Goal: Task Accomplishment & Management: Use online tool/utility

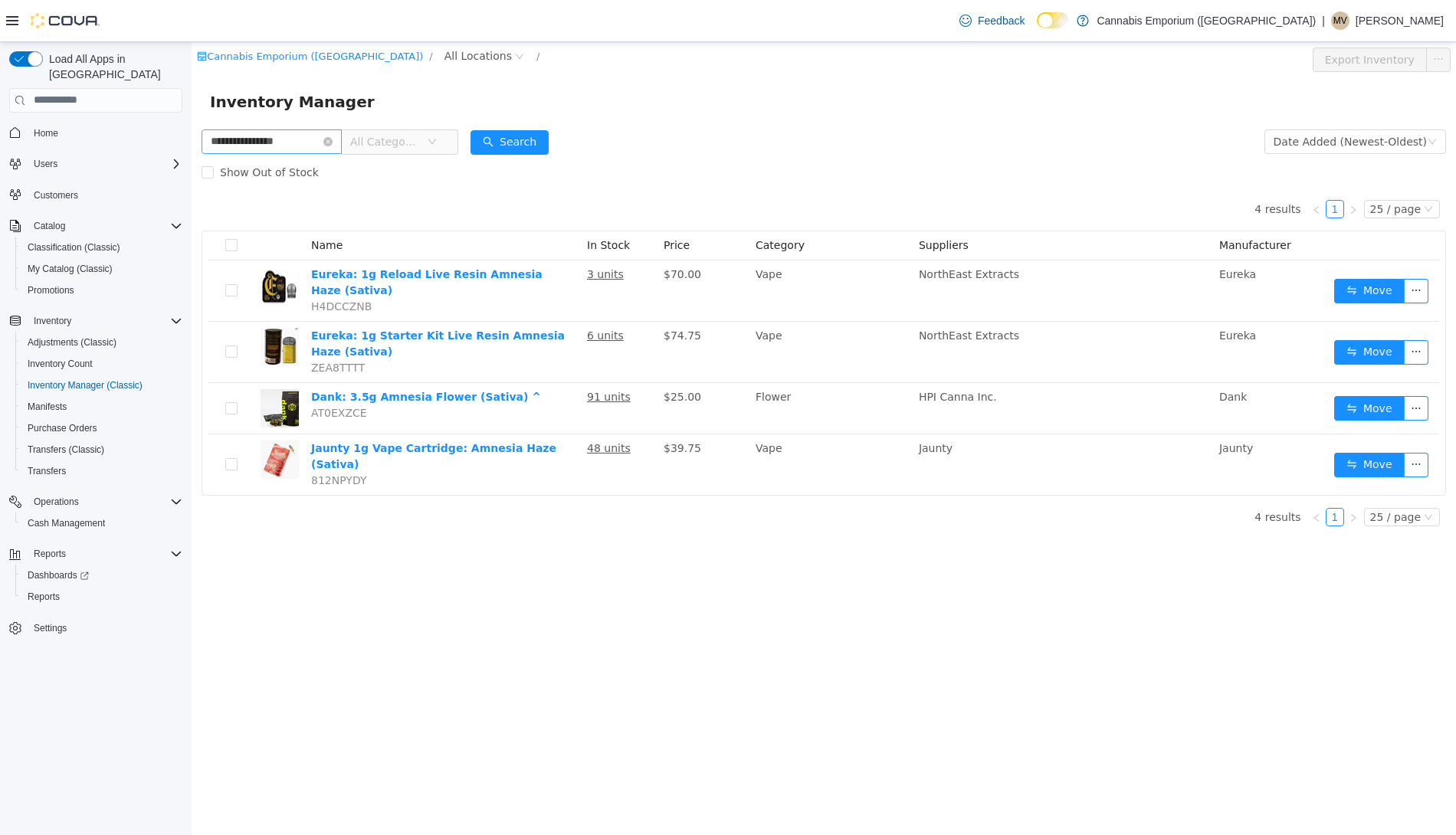
type input "**********"
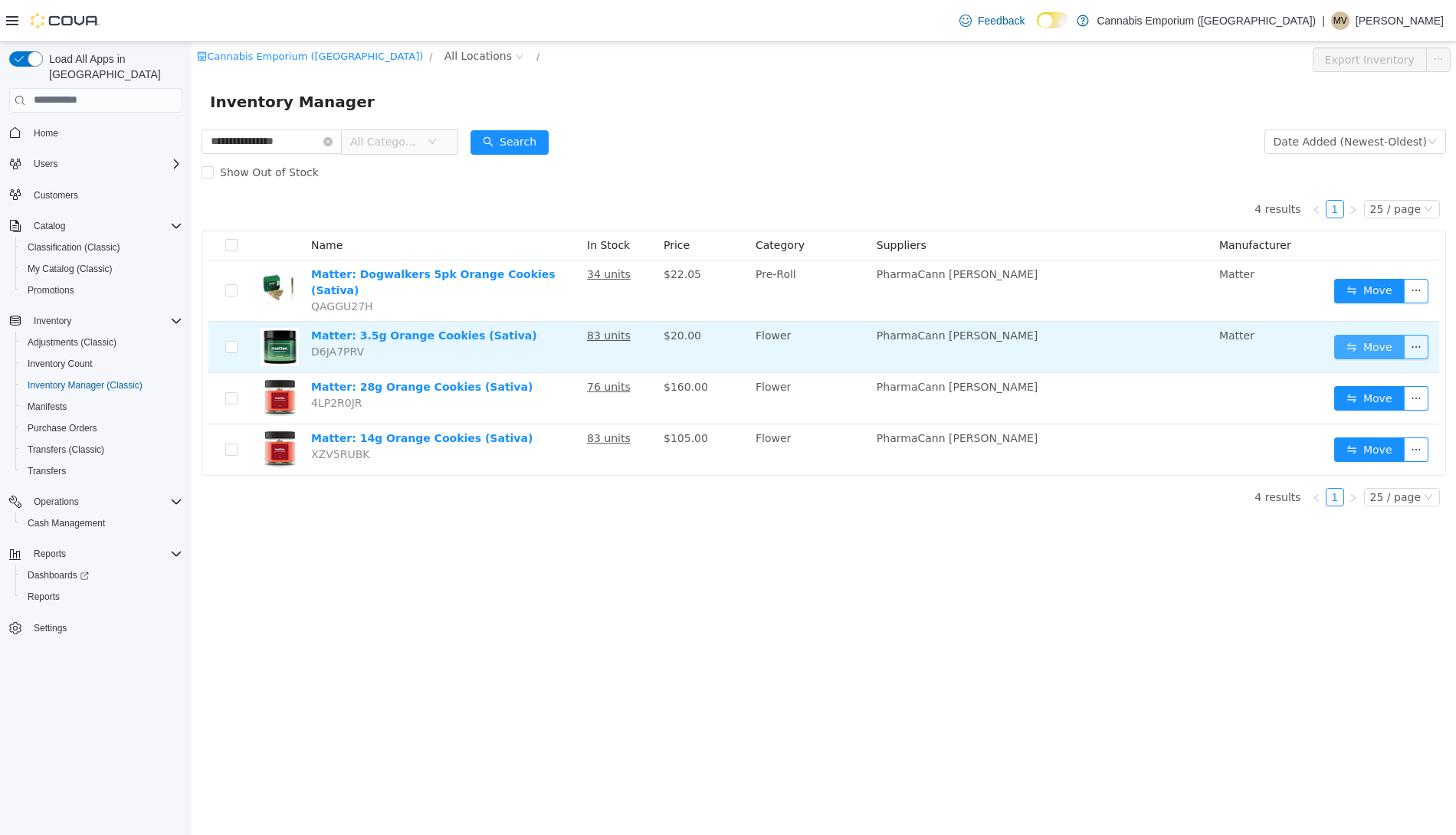
click at [1379, 334] on button "Move" at bounding box center [1369, 346] width 70 height 25
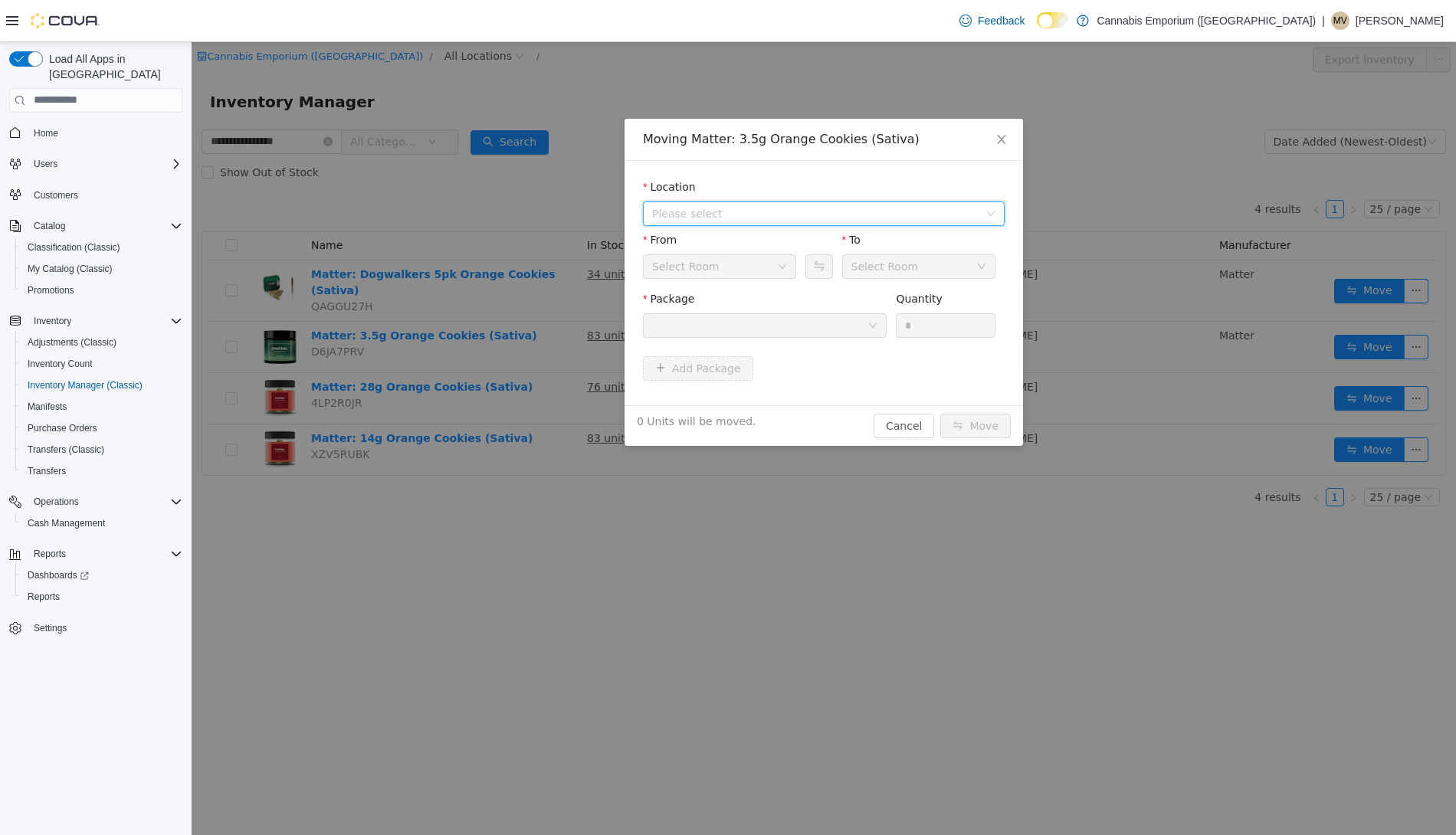
click at [720, 214] on span "Please select" at bounding box center [815, 213] width 327 height 16
click at [720, 264] on span "[STREET_ADDRESS]" at bounding box center [735, 268] width 106 height 12
click at [732, 319] on div at bounding box center [759, 325] width 215 height 23
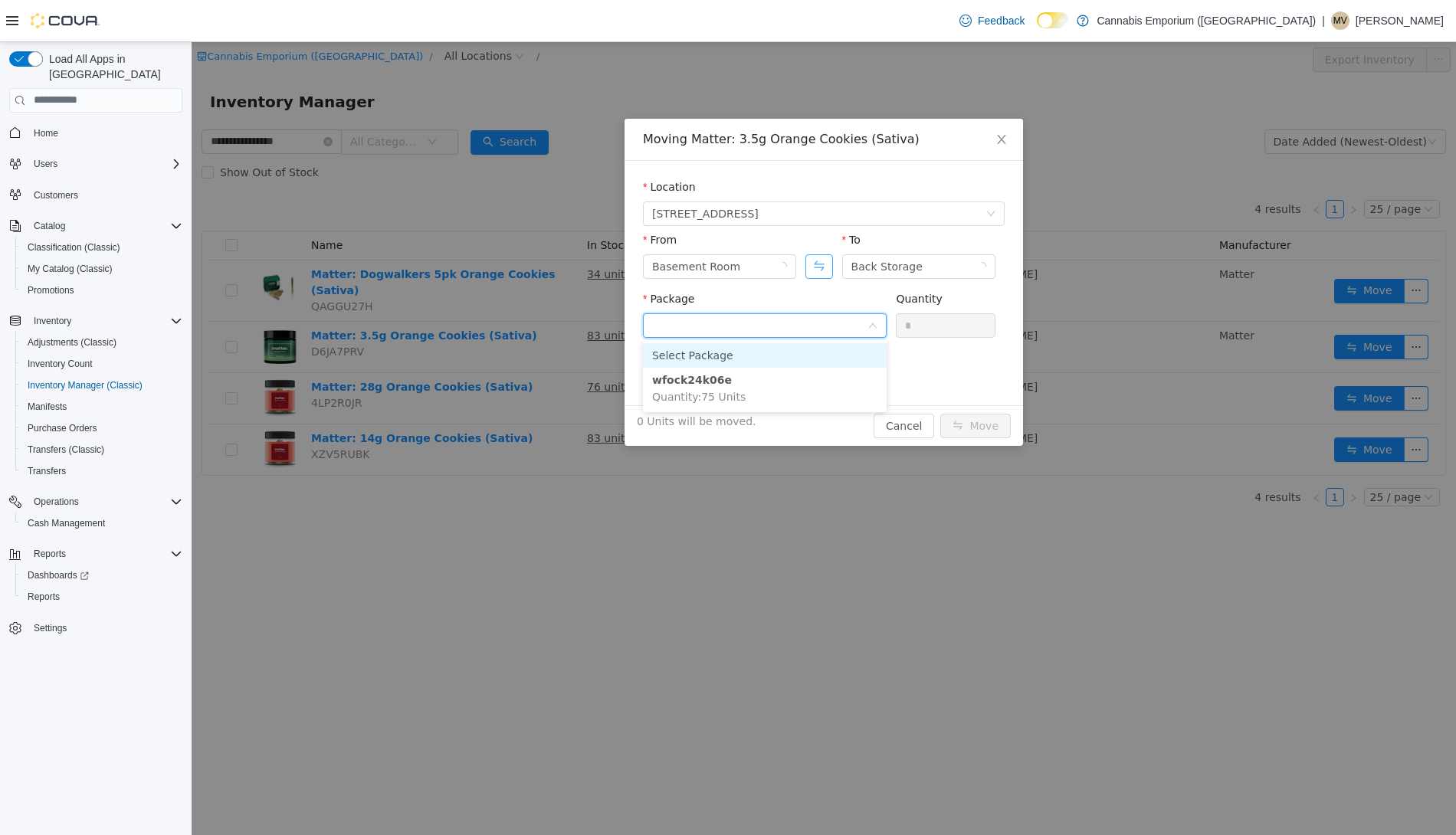
click at [830, 260] on button "Swap" at bounding box center [819, 266] width 27 height 25
click at [798, 314] on div at bounding box center [759, 325] width 215 height 23
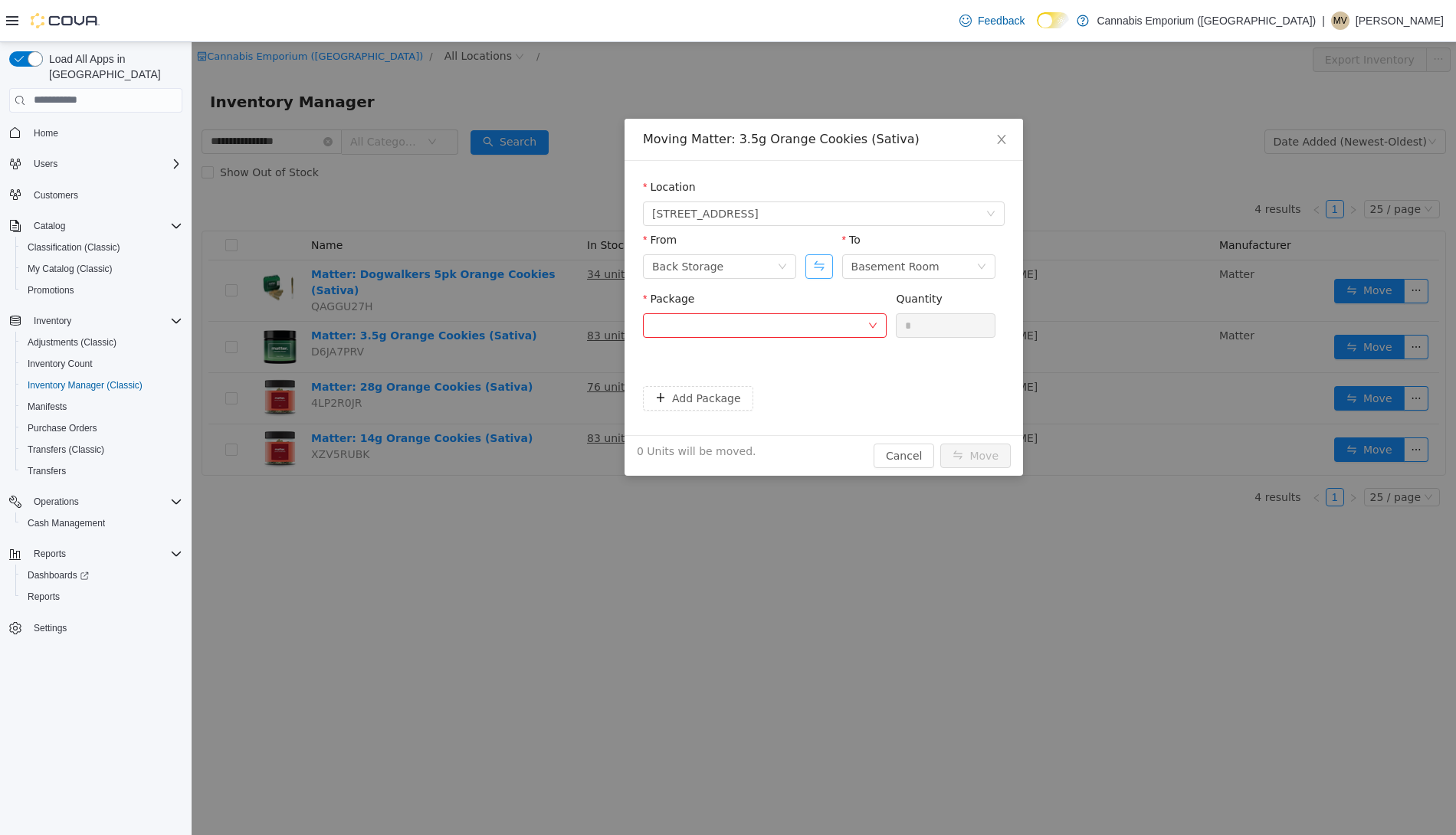
click at [821, 266] on button "Swap" at bounding box center [819, 266] width 27 height 25
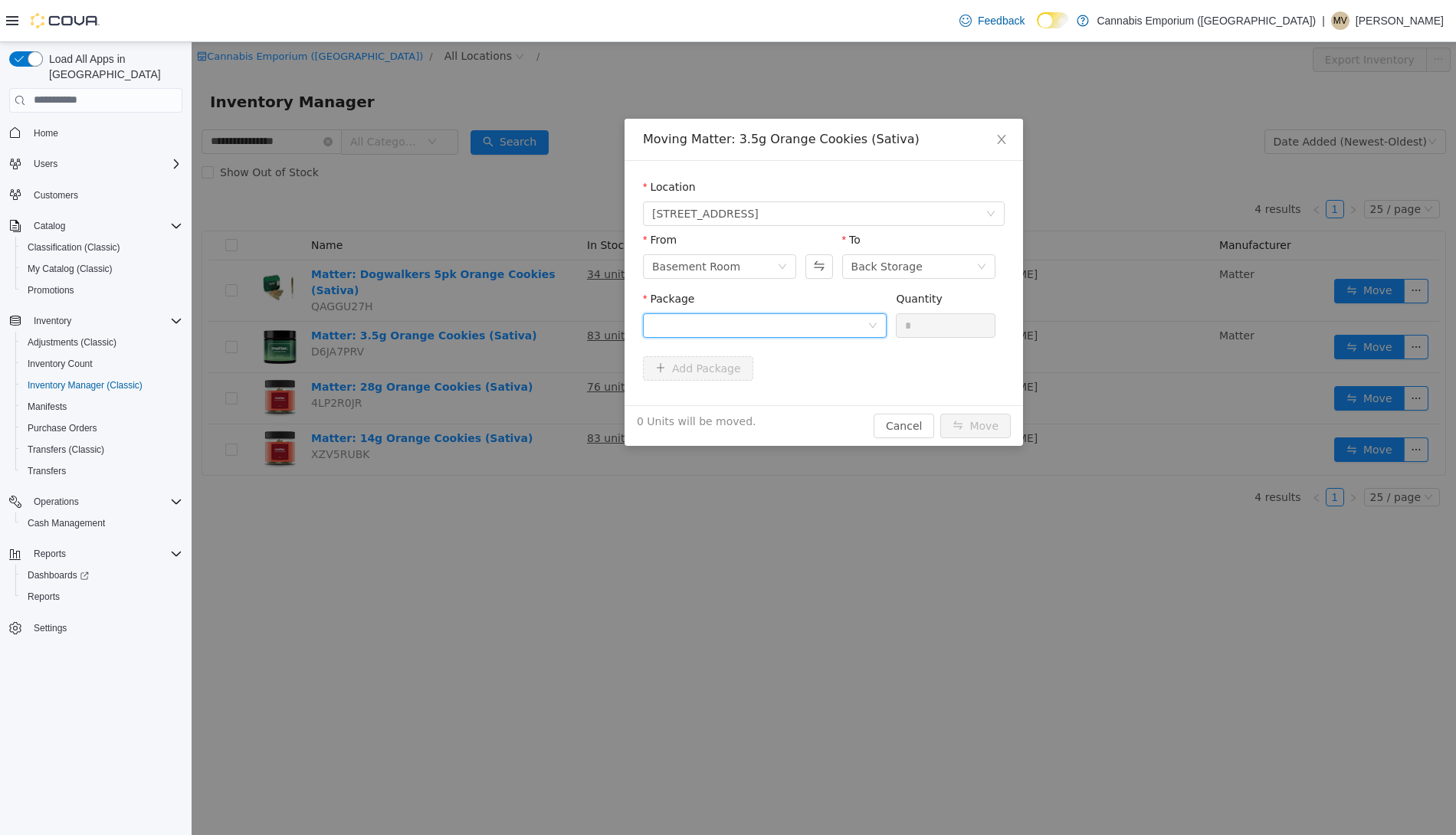
click at [804, 327] on div at bounding box center [759, 325] width 215 height 23
click at [787, 389] on li "wfock24k06e Quantity : 75 Units" at bounding box center [765, 387] width 244 height 42
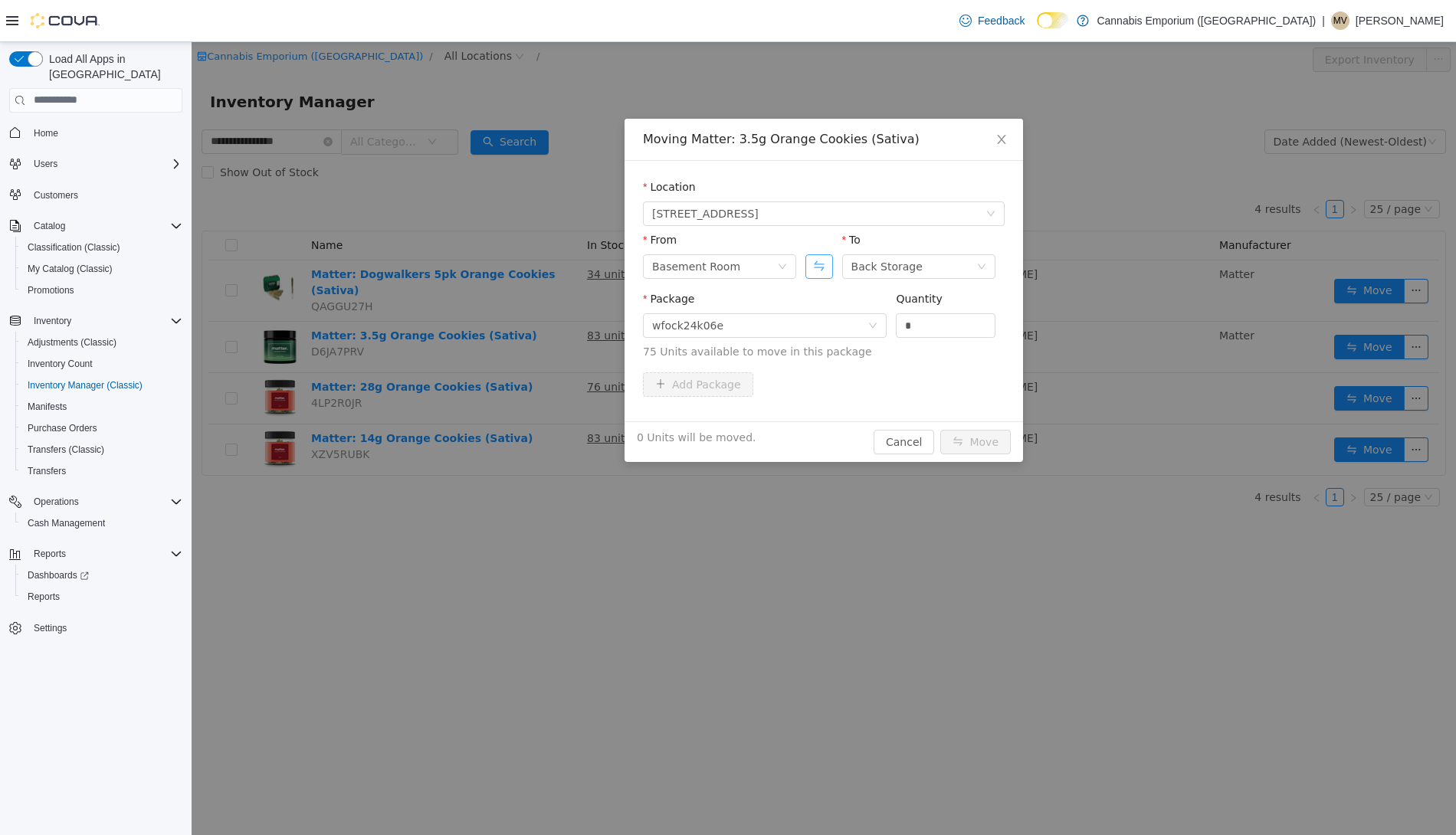
click at [814, 267] on button "Swap" at bounding box center [819, 266] width 27 height 25
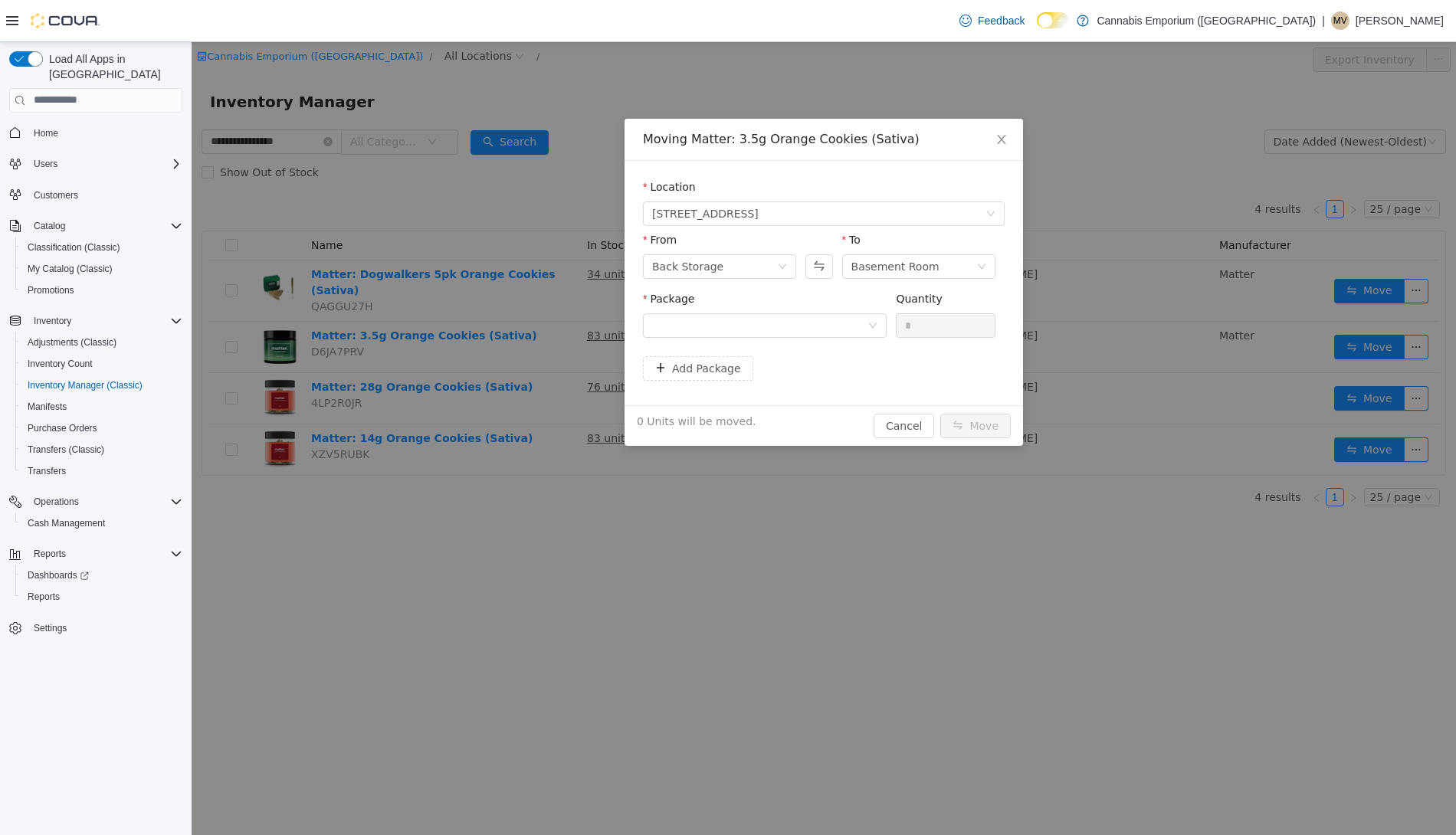
click at [812, 340] on div "Package" at bounding box center [765, 317] width 244 height 53
click at [812, 316] on div at bounding box center [759, 325] width 215 height 23
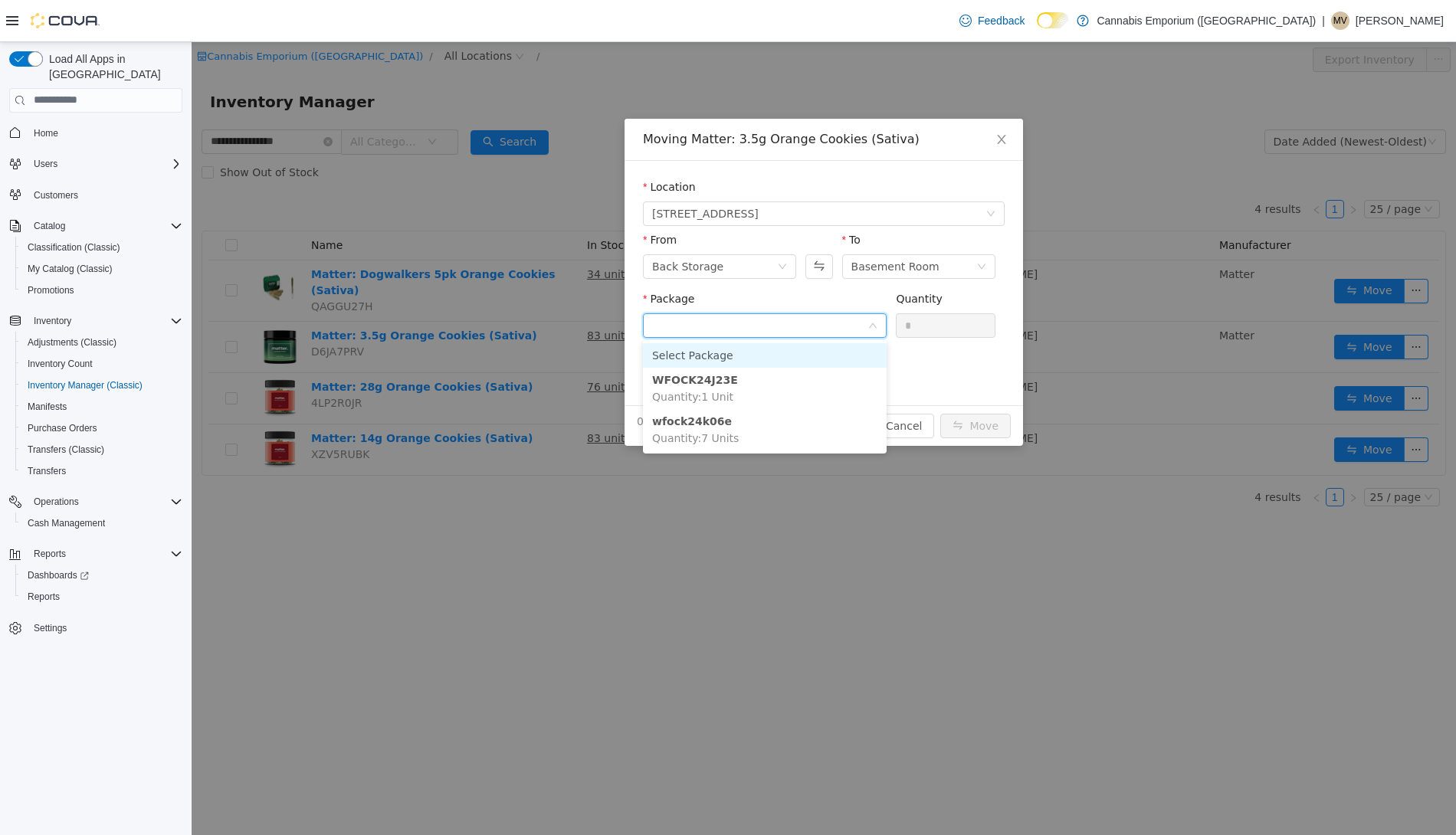
click at [819, 281] on div at bounding box center [819, 258] width 27 height 53
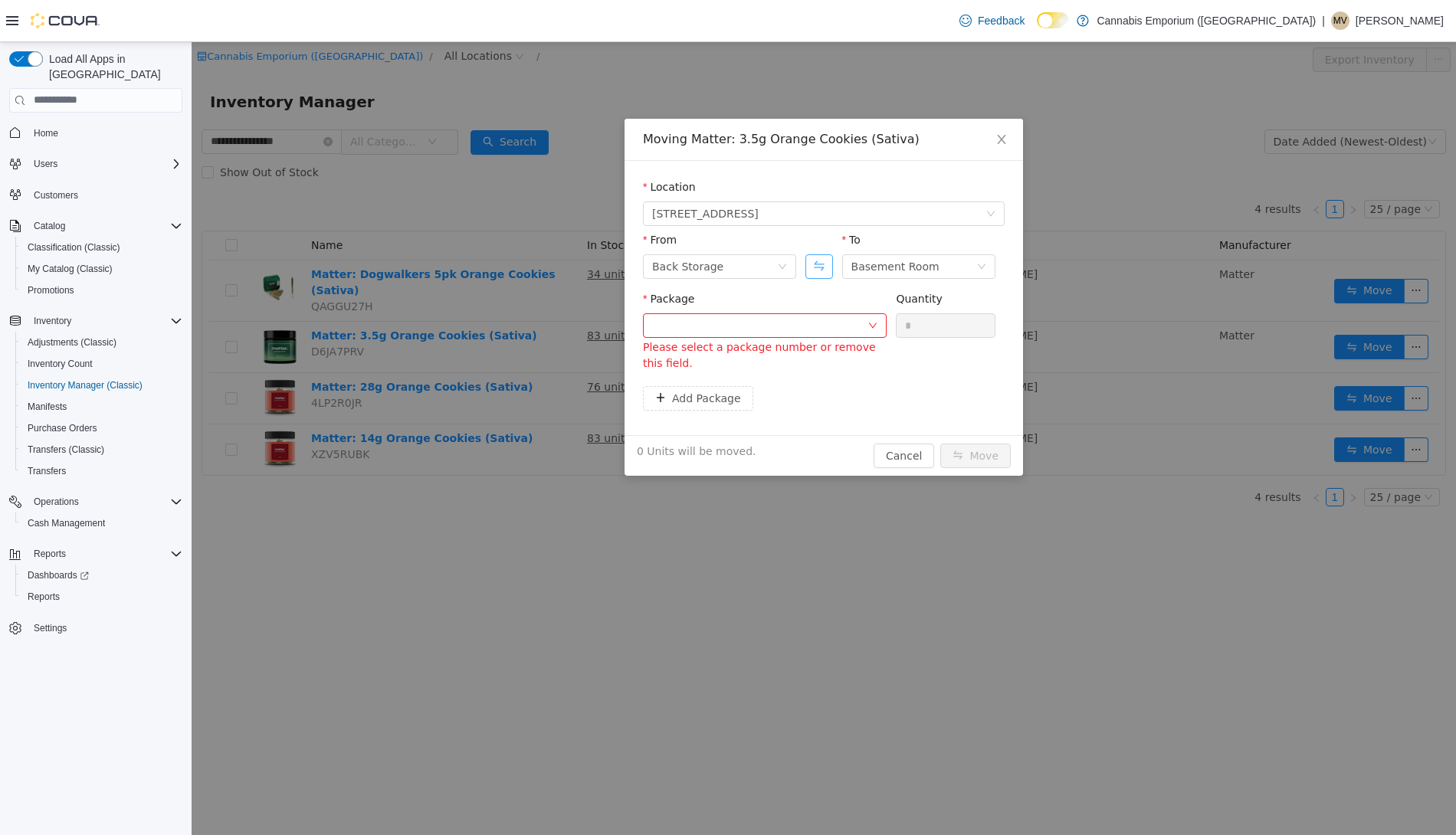
click at [819, 268] on button "Swap" at bounding box center [819, 266] width 27 height 25
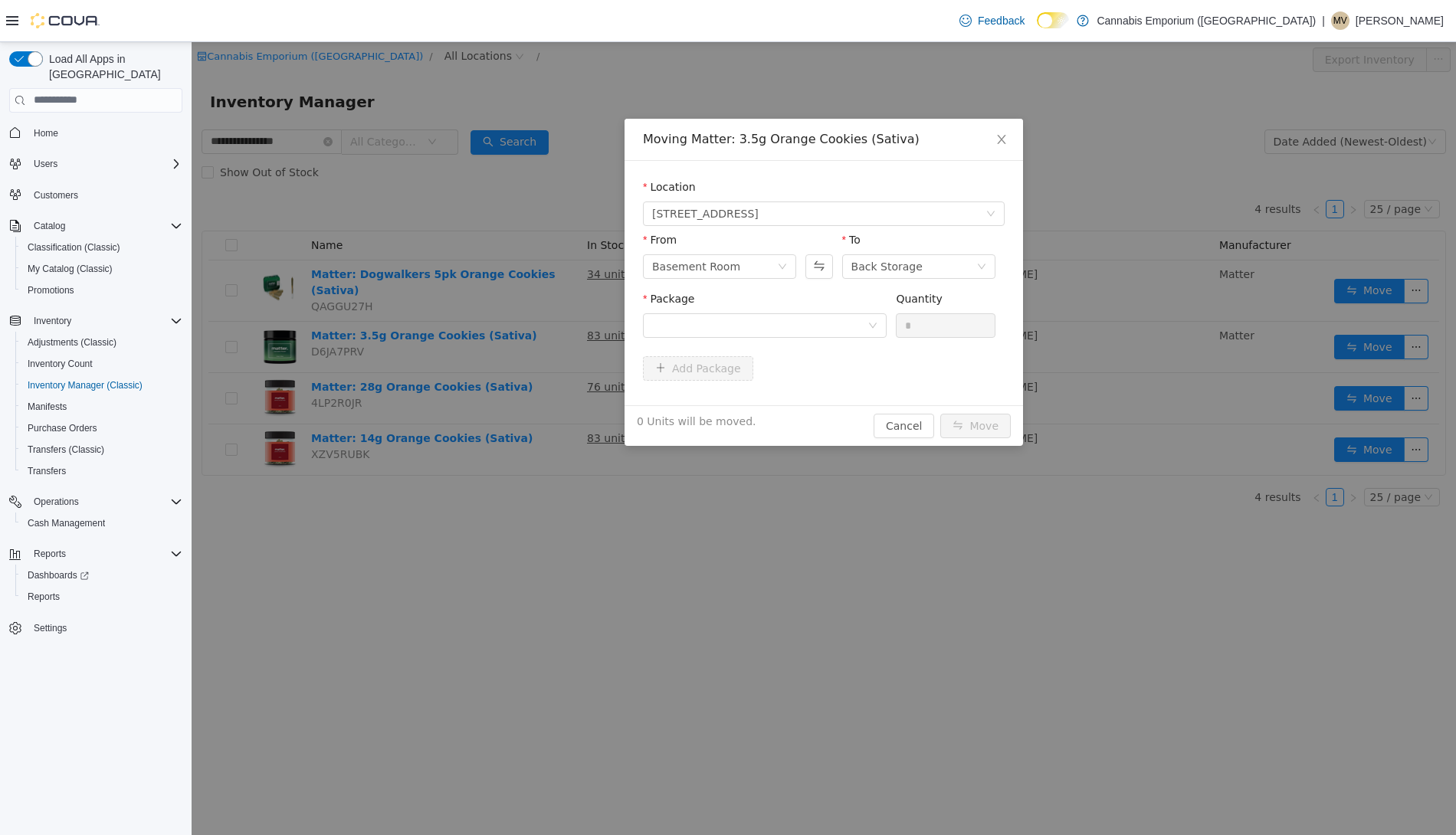
click at [818, 345] on div "Package Quantity *" at bounding box center [824, 320] width 362 height 59
click at [818, 314] on div at bounding box center [759, 325] width 215 height 23
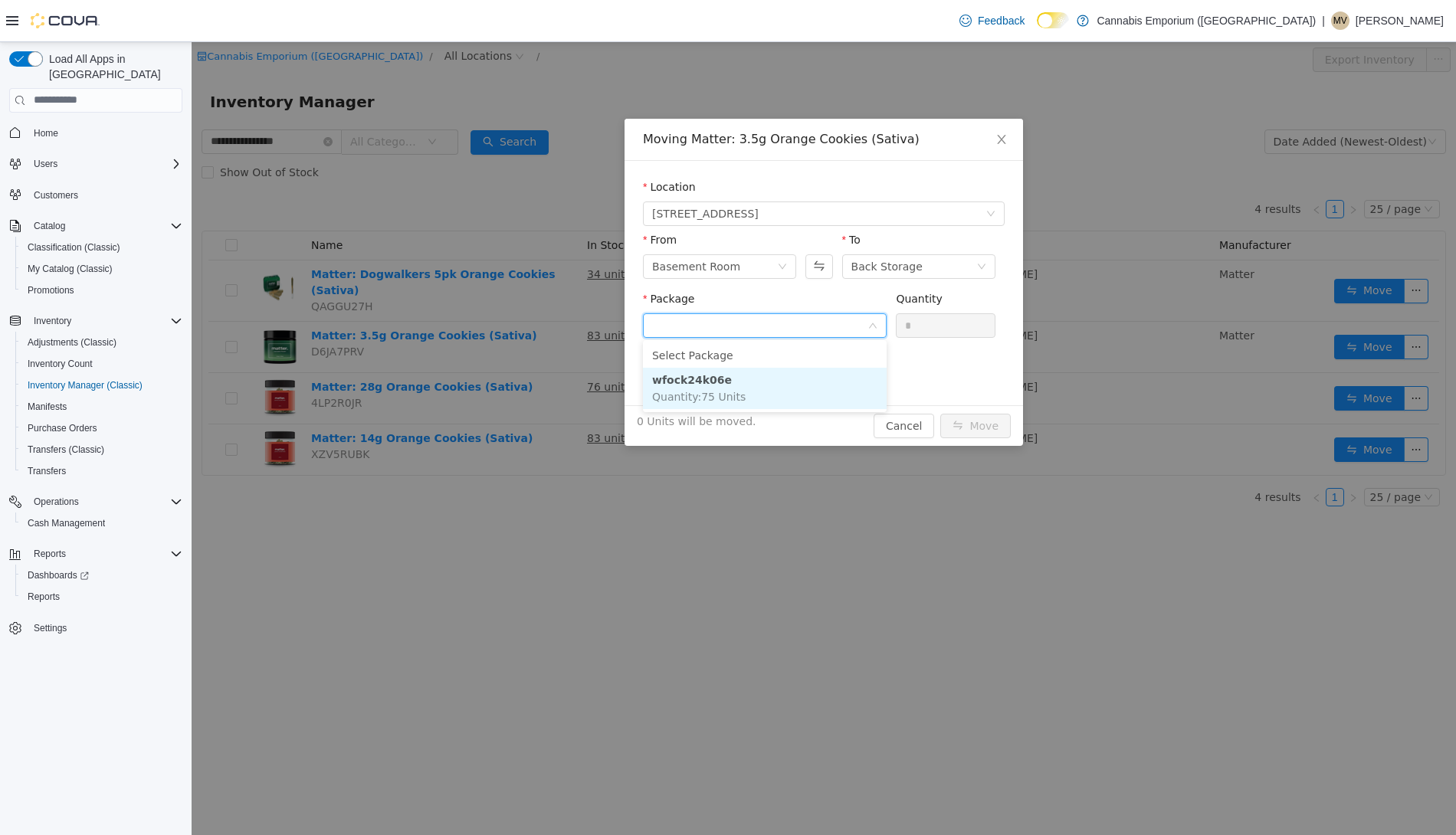
click at [810, 377] on li "wfock24k06e Quantity : 75 Units" at bounding box center [765, 387] width 244 height 42
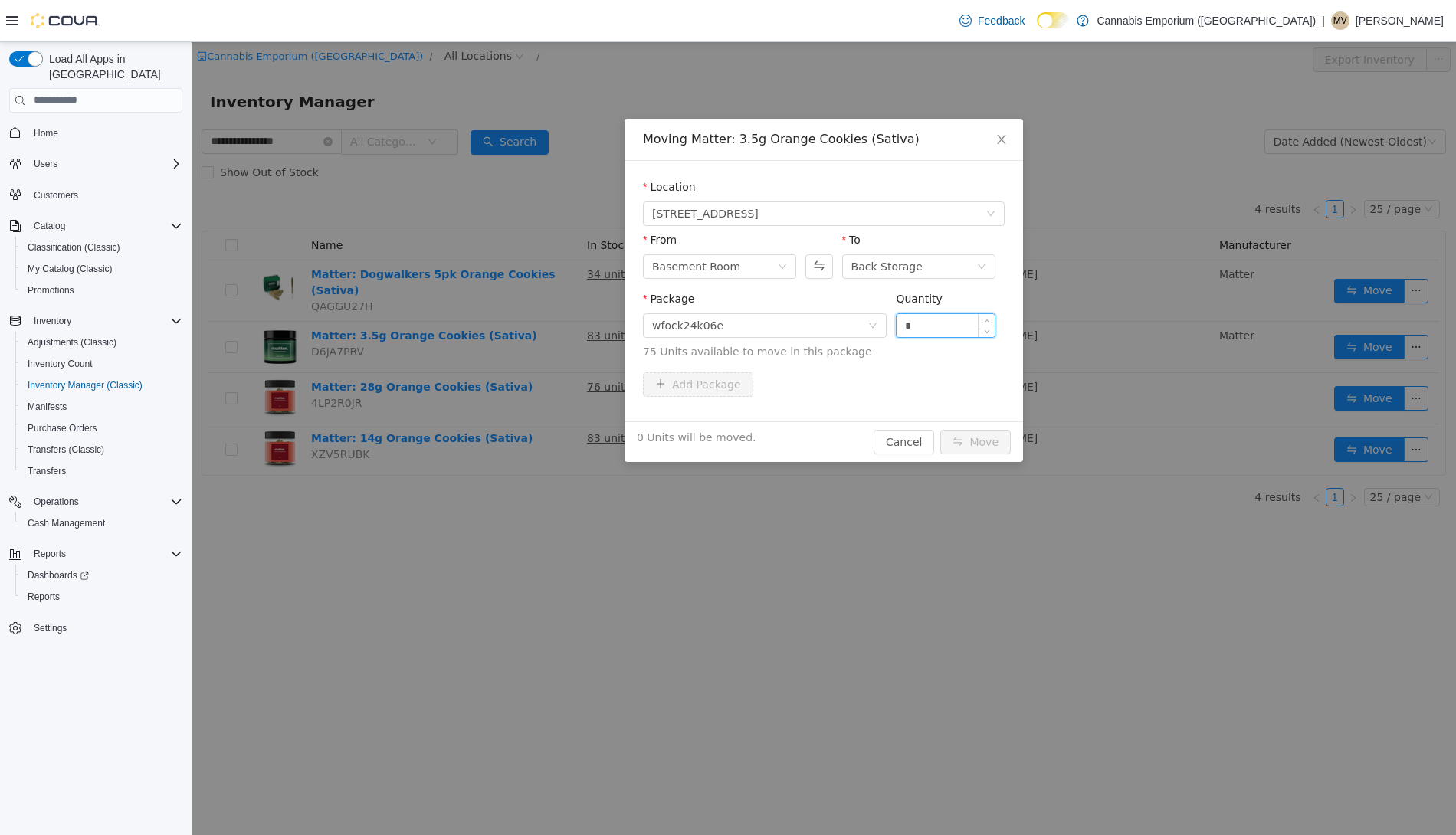
click at [914, 324] on input "*" at bounding box center [946, 325] width 98 height 23
type input "**"
click at [940, 429] on button "Move" at bounding box center [975, 441] width 70 height 25
